Goal: Task Accomplishment & Management: Use online tool/utility

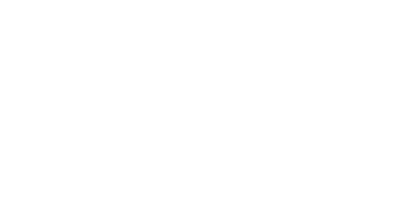
scroll to position [336, 0]
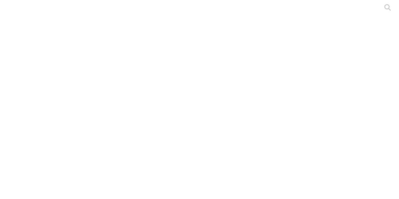
drag, startPoint x: 320, startPoint y: 26, endPoint x: 318, endPoint y: 36, distance: 9.6
